Goal: Information Seeking & Learning: Understand process/instructions

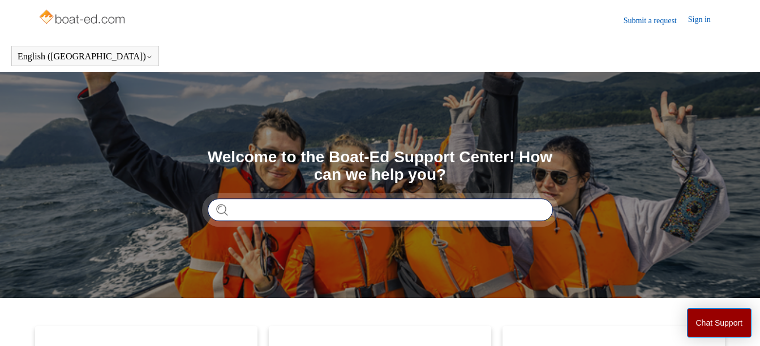
click at [239, 209] on input "Search" at bounding box center [380, 210] width 345 height 23
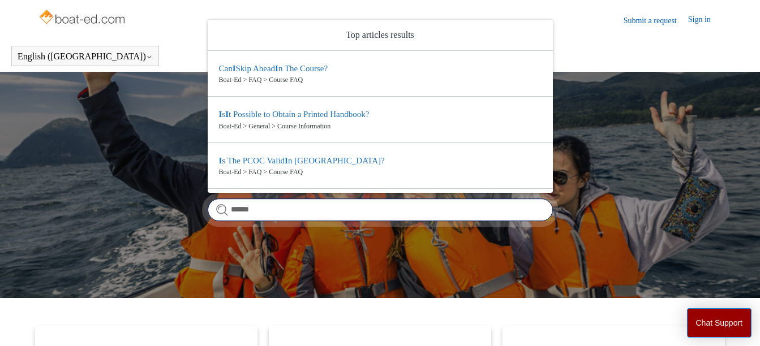
drag, startPoint x: 235, startPoint y: 210, endPoint x: 257, endPoint y: 212, distance: 22.7
click at [257, 212] on input "******" at bounding box center [380, 210] width 345 height 23
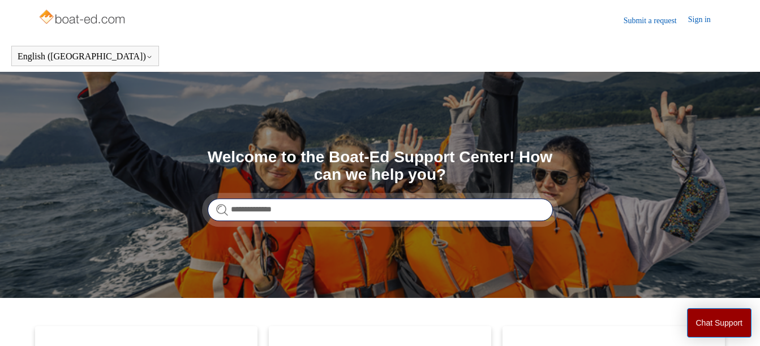
type input "**********"
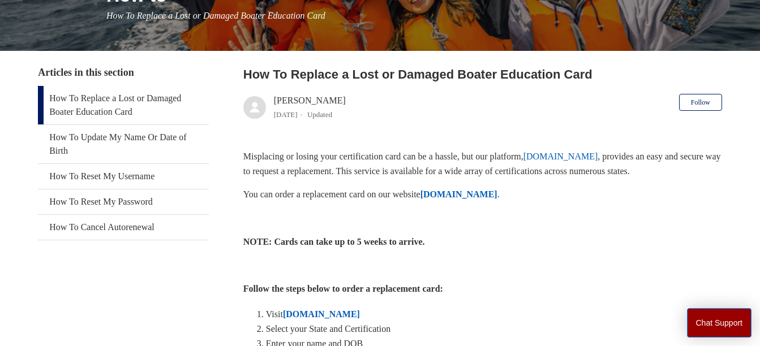
scroll to position [170, 0]
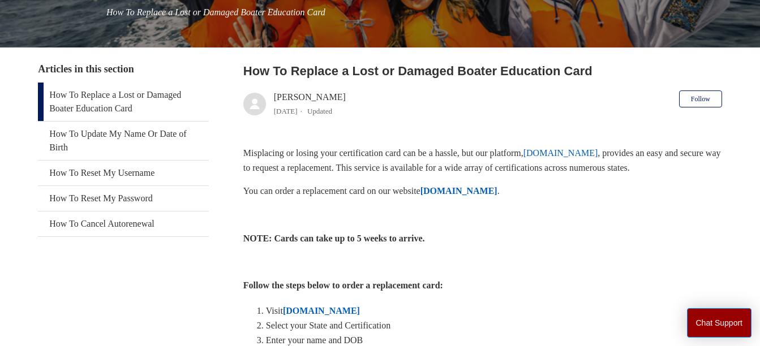
click at [588, 151] on link "ilostmycard.com" at bounding box center [560, 153] width 75 height 10
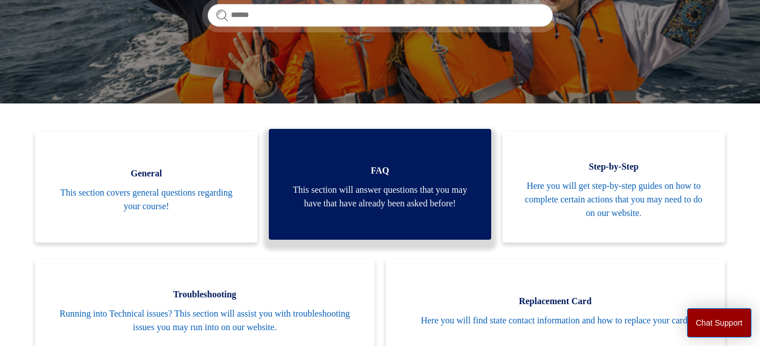
click at [407, 183] on span "This section will answer questions that you may have that have already been ask…" at bounding box center [380, 196] width 188 height 27
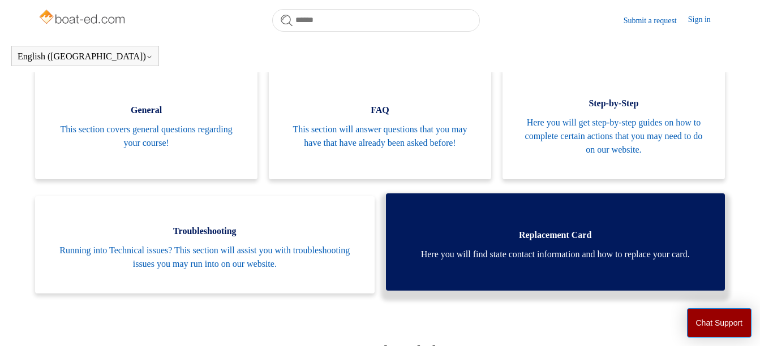
click at [540, 261] on span "Here you will find state contact information and how to replace your card." at bounding box center [555, 255] width 305 height 14
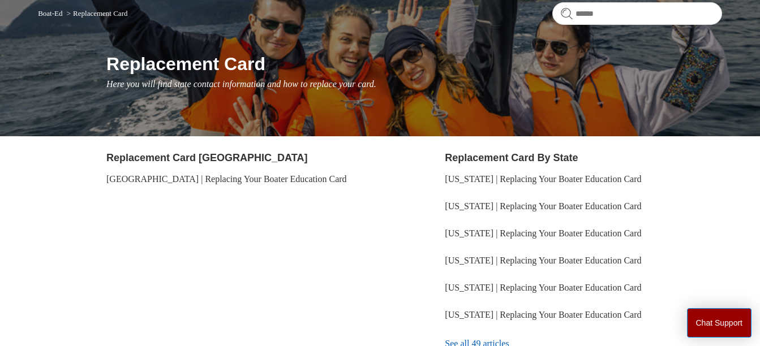
scroll to position [170, 0]
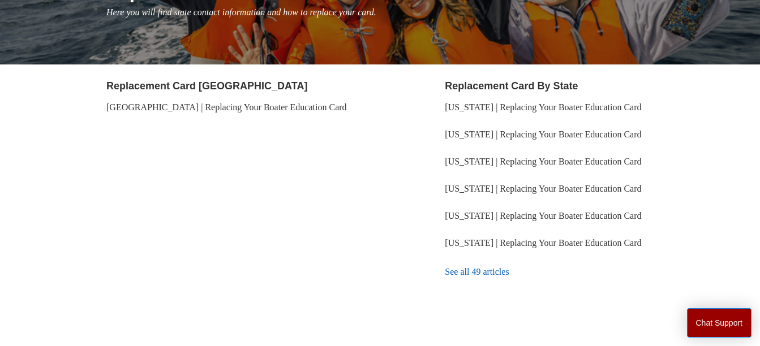
click at [482, 268] on link "See all 49 articles" at bounding box center [583, 272] width 277 height 31
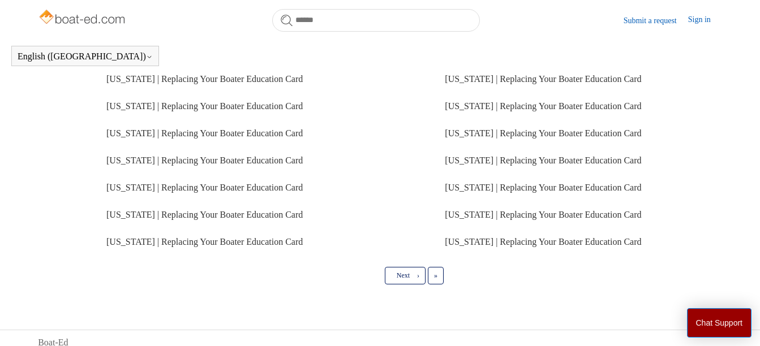
scroll to position [359, 0]
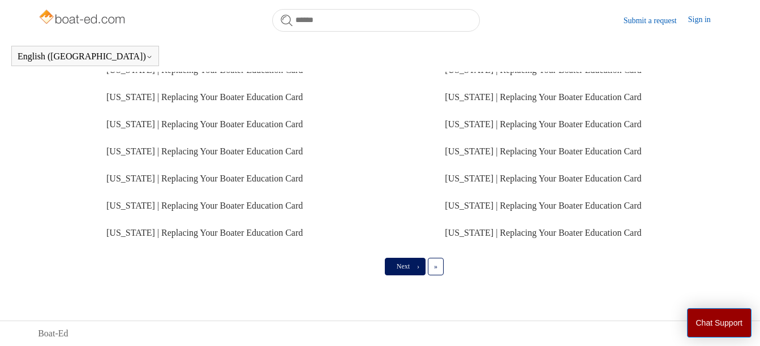
click at [402, 261] on link "Next ›" at bounding box center [405, 266] width 41 height 17
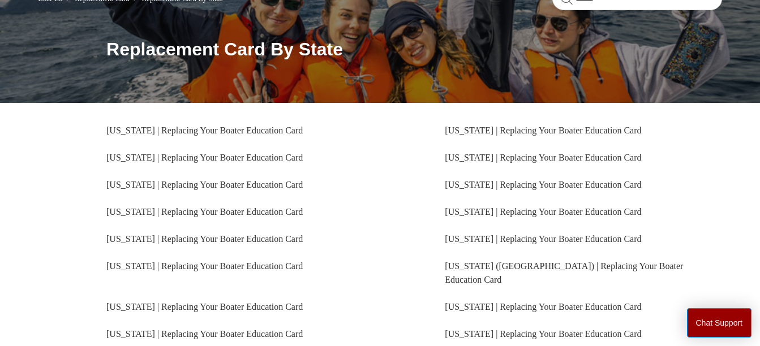
scroll to position [113, 0]
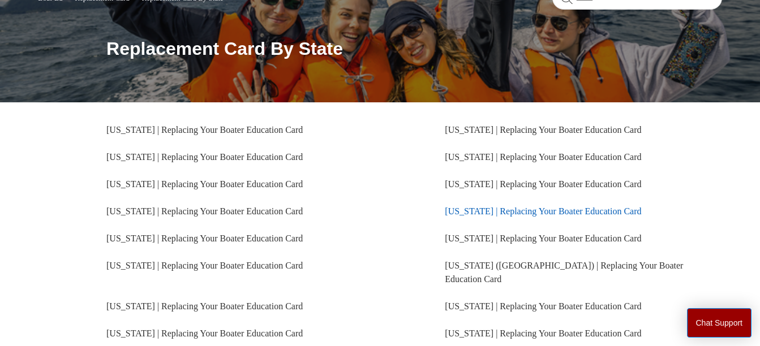
click at [465, 212] on link "[US_STATE] | Replacing Your Boater Education Card" at bounding box center [543, 212] width 196 height 10
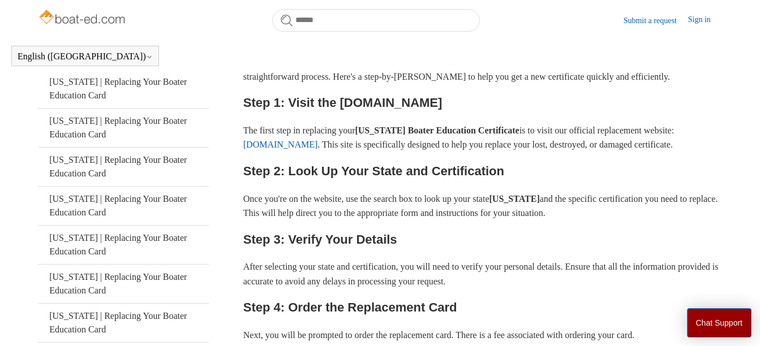
scroll to position [251, 0]
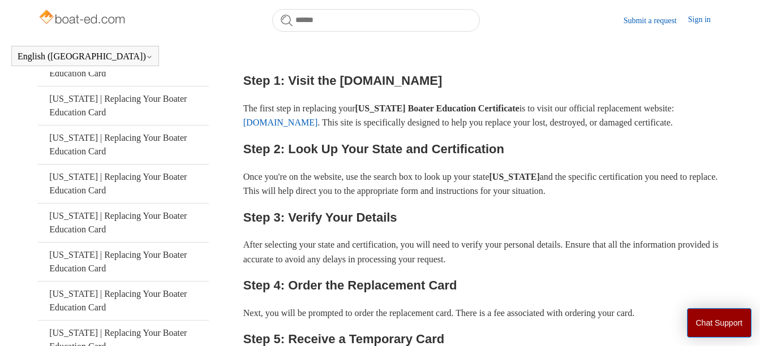
click at [432, 147] on h2 "Step 2: Look Up Your State and Certification" at bounding box center [482, 149] width 479 height 20
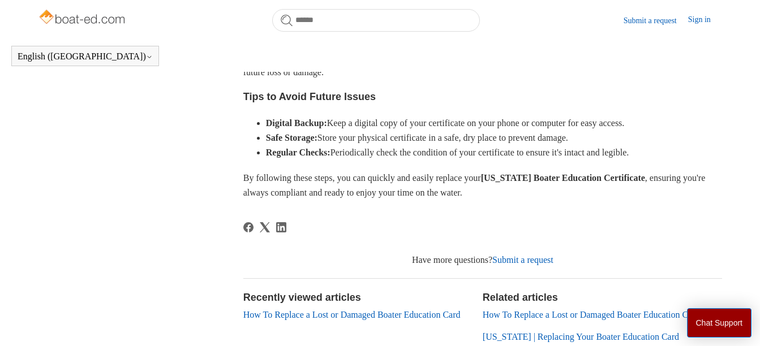
scroll to position [704, 0]
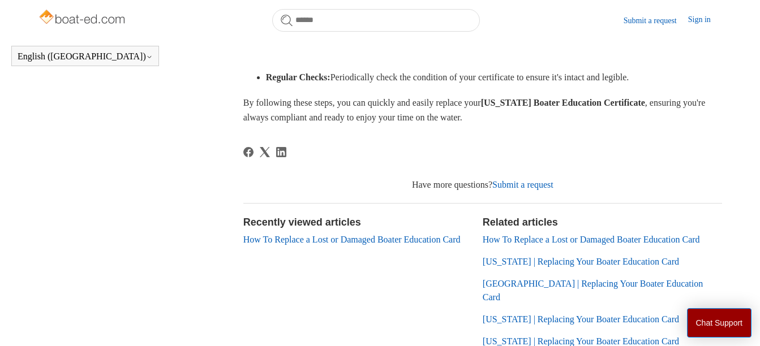
click at [539, 239] on link "How To Replace a Lost or Damaged Boater Education Card" at bounding box center [591, 240] width 217 height 10
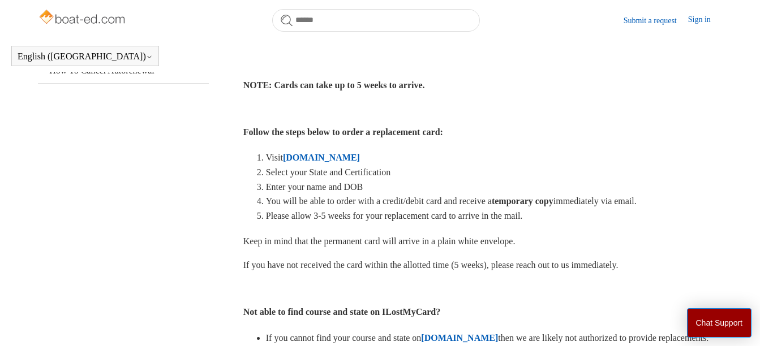
scroll to position [308, 0]
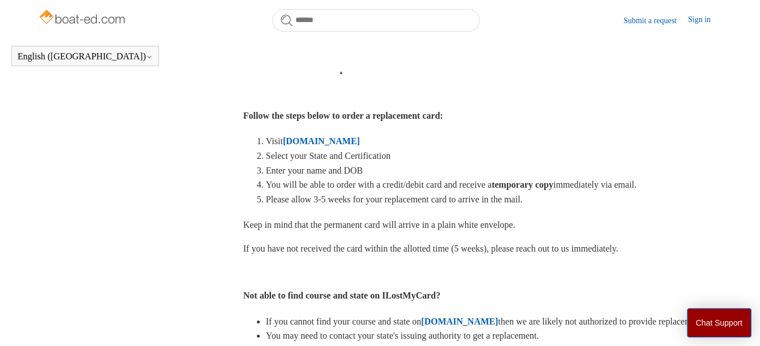
click at [339, 140] on strong "[DOMAIN_NAME]" at bounding box center [321, 141] width 77 height 10
